Goal: Go to known website: Access a specific website the user already knows

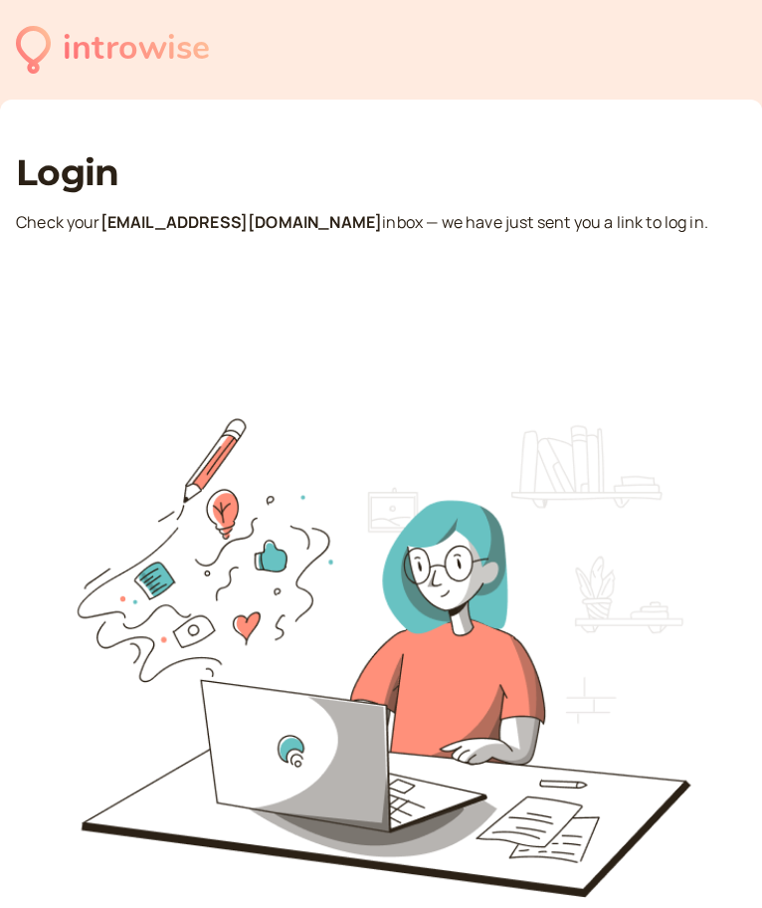
click at [83, 69] on div "introwise" at bounding box center [136, 49] width 147 height 55
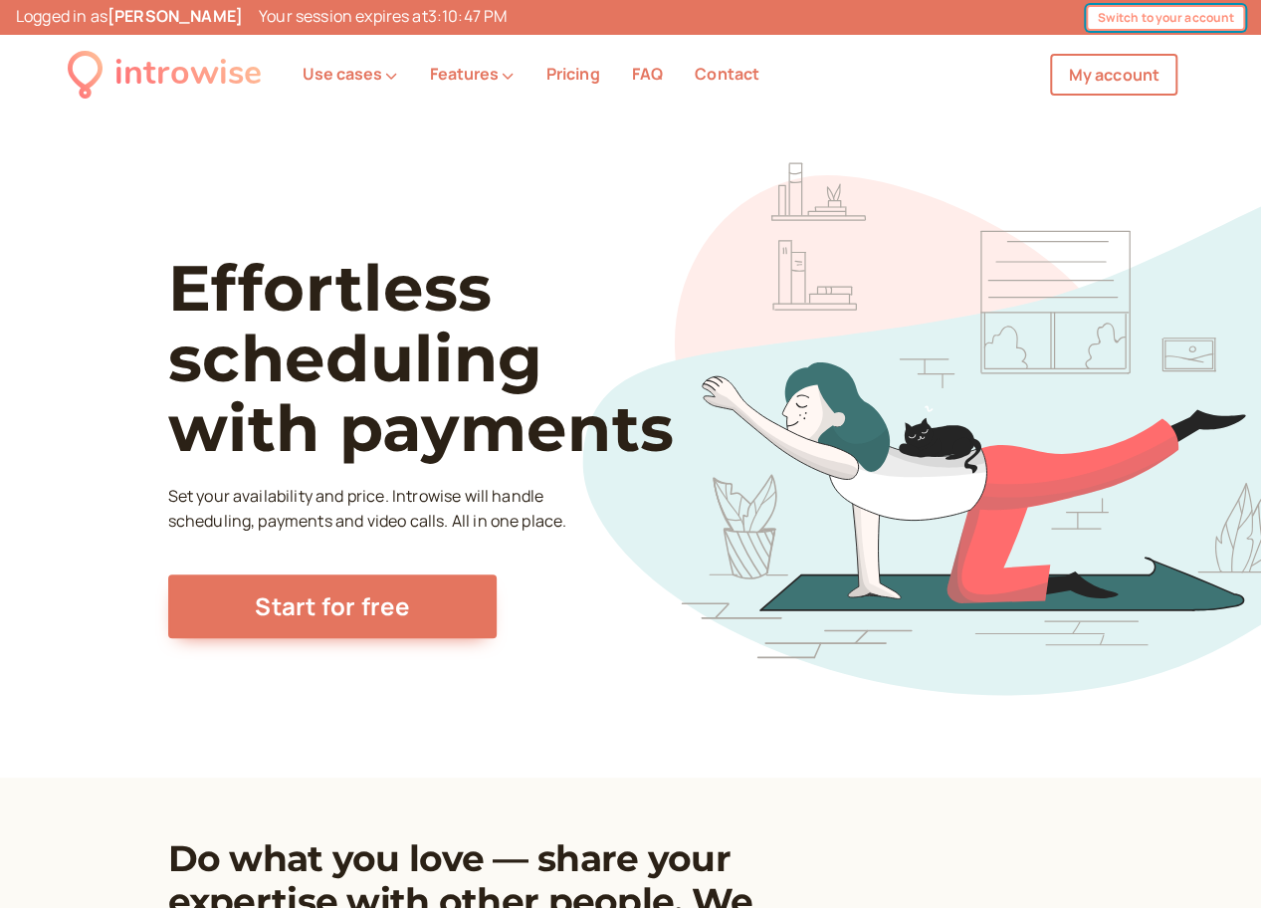
click at [1169, 13] on button "Switch to your account" at bounding box center [1165, 18] width 159 height 26
